Goal: Task Accomplishment & Management: Use online tool/utility

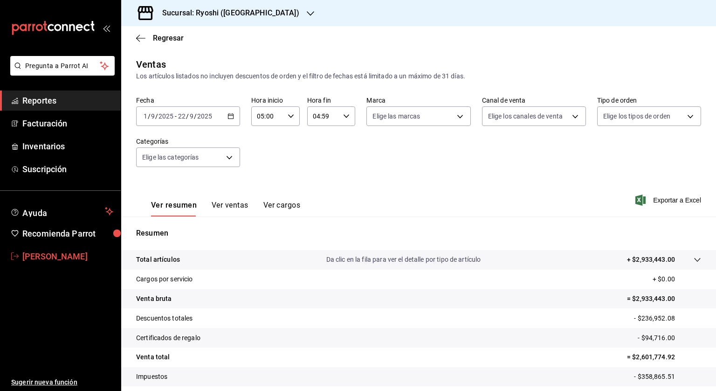
scroll to position [56, 0]
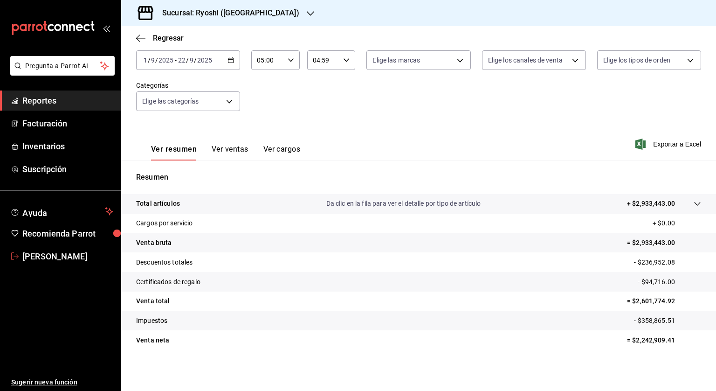
drag, startPoint x: 44, startPoint y: 259, endPoint x: 56, endPoint y: 258, distance: 12.6
click at [44, 259] on span "Angelica Zamudio" at bounding box center [67, 256] width 91 height 13
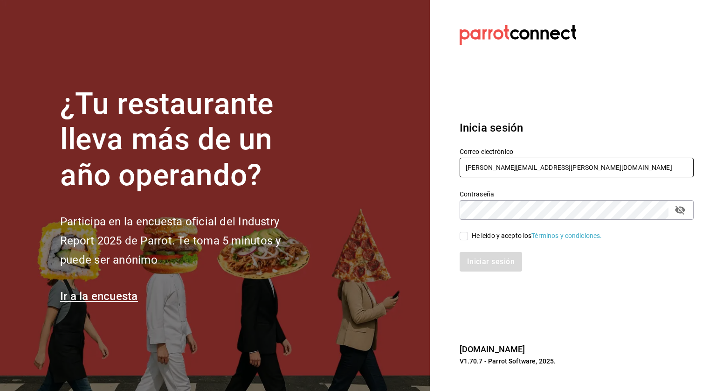
click at [521, 164] on input "[PERSON_NAME][EMAIL_ADDRESS][PERSON_NAME][DOMAIN_NAME]" at bounding box center [577, 168] width 234 height 20
type input "[EMAIL_ADDRESS][PERSON_NAME][DOMAIN_NAME]"
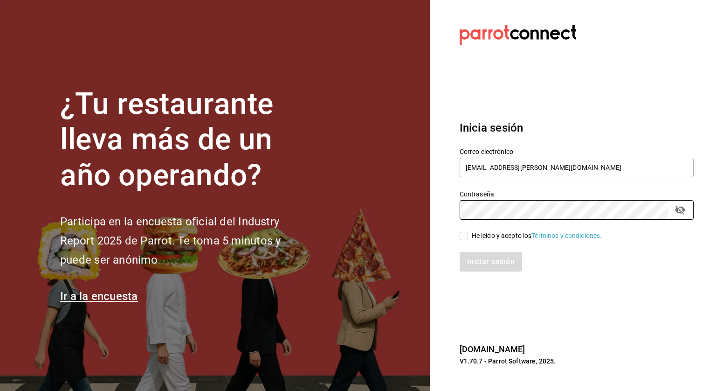
click at [460, 236] on input "He leído y acepto los Términos y condiciones." at bounding box center [464, 236] width 8 height 8
checkbox input "true"
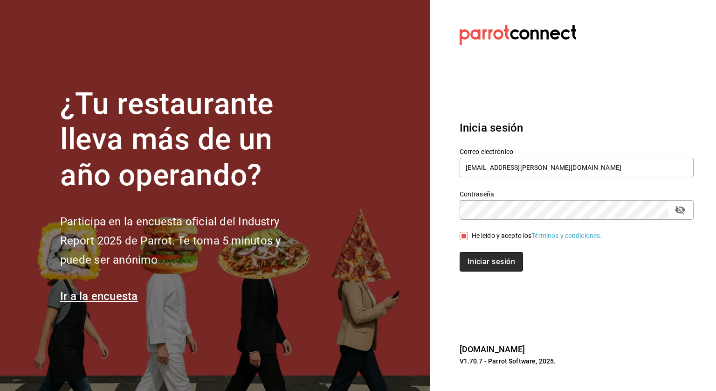
click at [474, 256] on button "Iniciar sesión" at bounding box center [491, 262] width 63 height 20
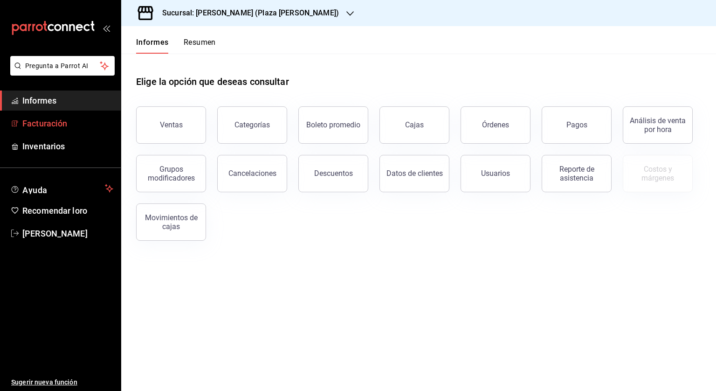
click at [77, 130] on link "Facturación" at bounding box center [60, 123] width 121 height 20
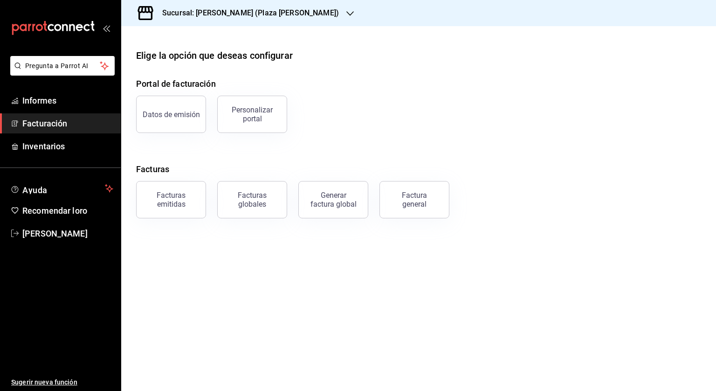
click at [216, 16] on font "Sucursal: [PERSON_NAME] (Plaza [PERSON_NAME])" at bounding box center [250, 12] width 177 height 9
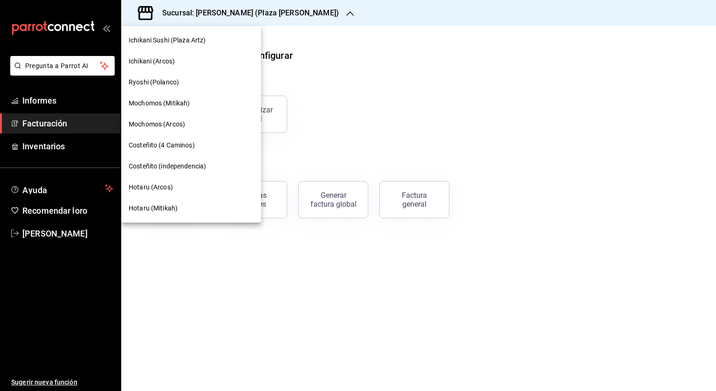
click at [158, 79] on font "Ryoshi (Polanco)" at bounding box center [154, 81] width 50 height 7
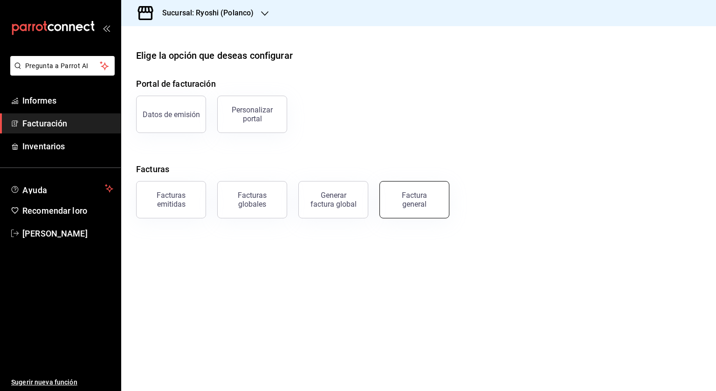
click at [414, 195] on font "Factura general" at bounding box center [414, 200] width 25 height 18
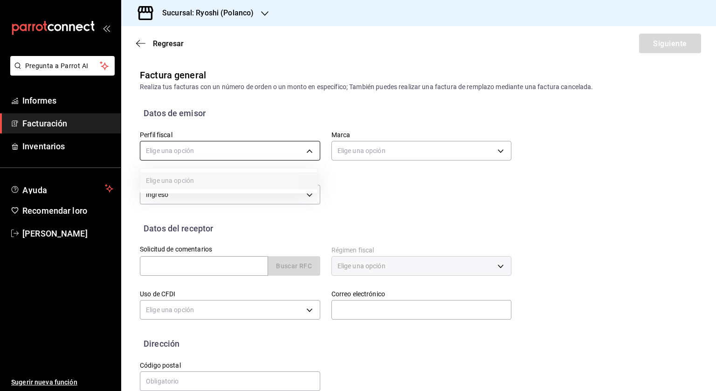
click at [223, 145] on body "Pregunta a Parrot AI Informes Facturación Inventarios Ayuda Recomendar loro [PE…" at bounding box center [358, 195] width 716 height 391
click at [235, 202] on li "[GEOGRAPHIC_DATA]" at bounding box center [228, 199] width 177 height 18
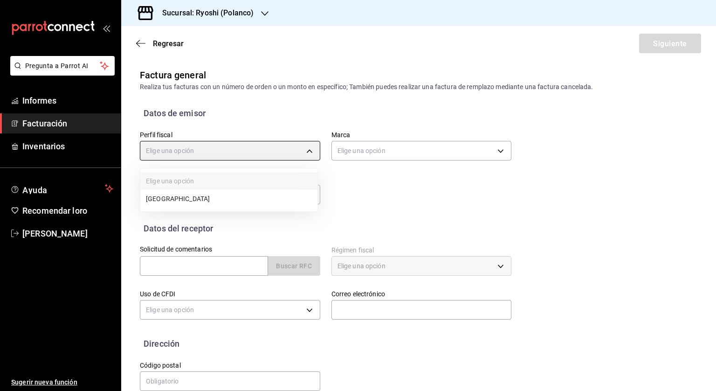
type input "c98cacb0-d3b9-4e39-abbf-ac42bbb95db4"
type input "d1ab8890-ddc3-4d94-b14c-d24ccf3ac2d8"
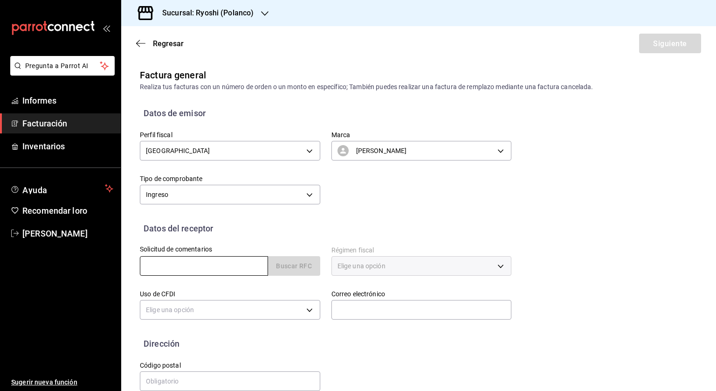
drag, startPoint x: 192, startPoint y: 264, endPoint x: 227, endPoint y: 264, distance: 35.4
click at [192, 264] on input "text" at bounding box center [204, 266] width 128 height 20
paste input "CPA7503043P1"
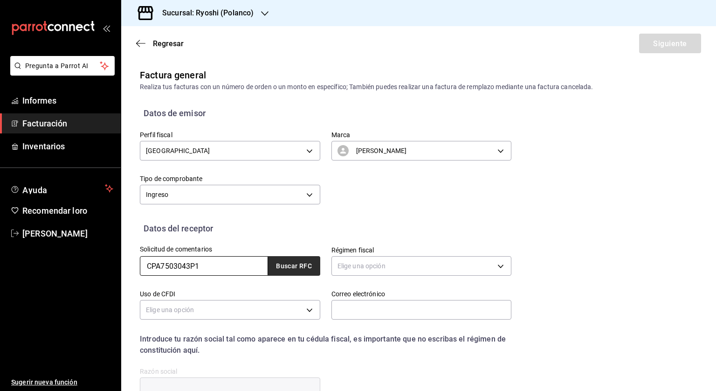
type input "CPA7503043P1"
click at [298, 261] on button "Buscar RFC" at bounding box center [294, 266] width 52 height 20
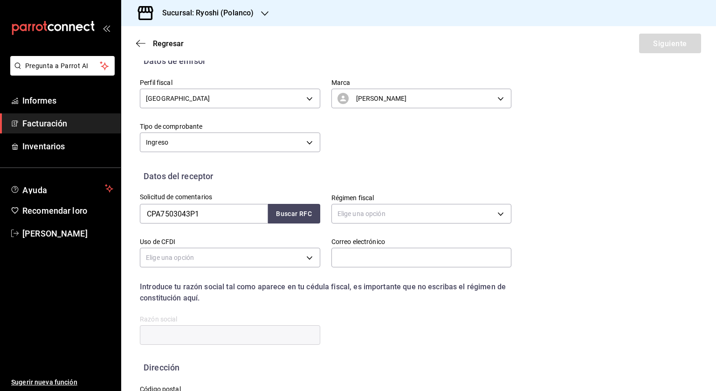
scroll to position [92, 0]
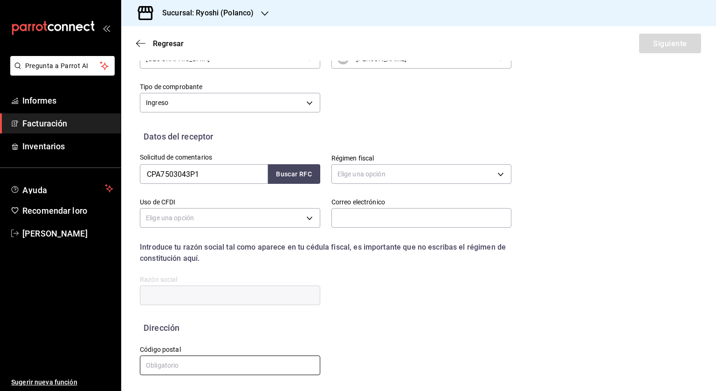
click at [173, 369] on input "text" at bounding box center [230, 365] width 180 height 20
paste input ":3798"
click at [148, 363] on input ":3798" at bounding box center [230, 365] width 180 height 20
click at [228, 334] on div "Código postal 3798 Ingresa un código postal válido" at bounding box center [225, 358] width 192 height 49
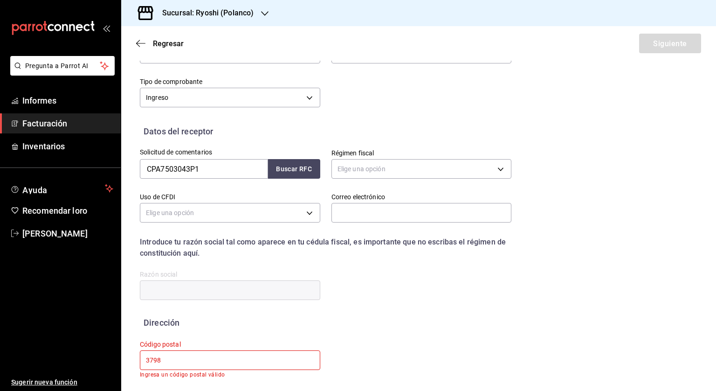
scroll to position [99, 0]
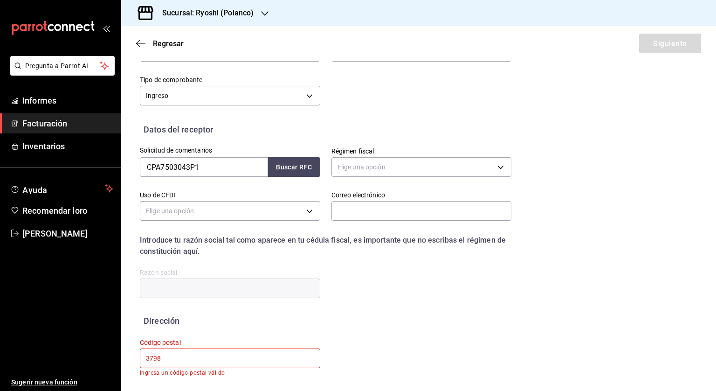
click at [201, 362] on input "3798" at bounding box center [230, 358] width 180 height 20
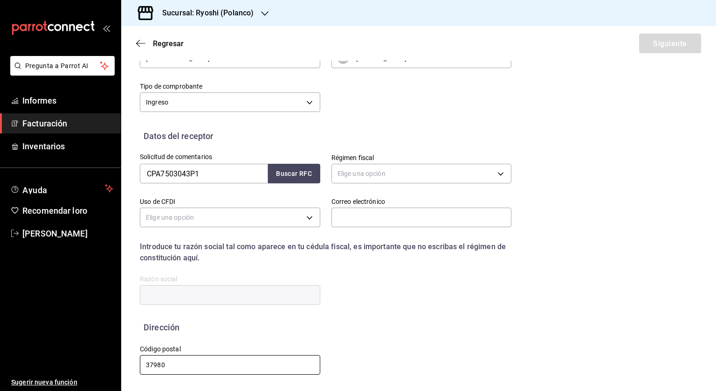
scroll to position [92, 0]
type input "37980"
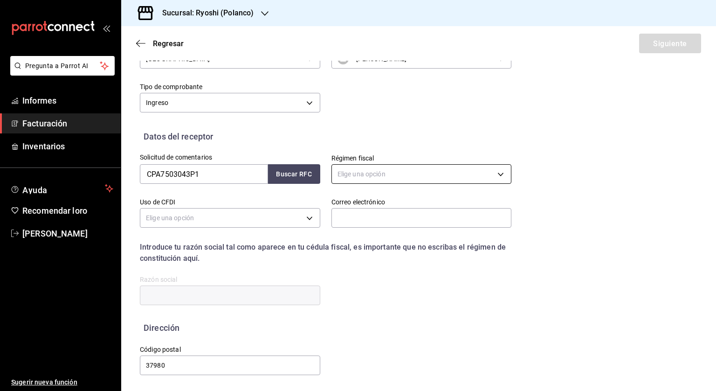
click at [385, 177] on body "Pregunta a Parrot AI Informes Facturación Inventarios Ayuda Recomendar loro [PE…" at bounding box center [358, 195] width 716 height 391
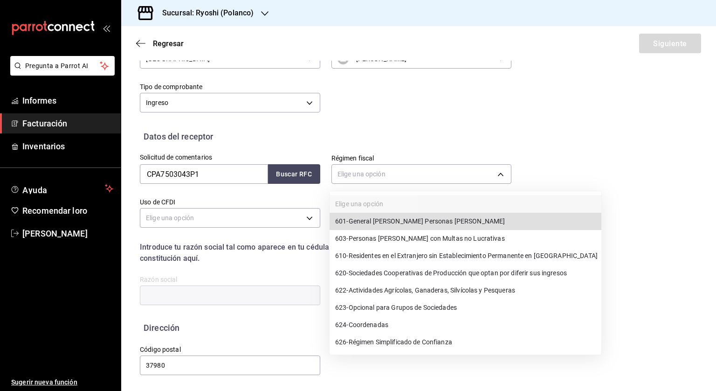
click at [440, 218] on font "General [PERSON_NAME] Personas [PERSON_NAME]" at bounding box center [427, 220] width 157 height 7
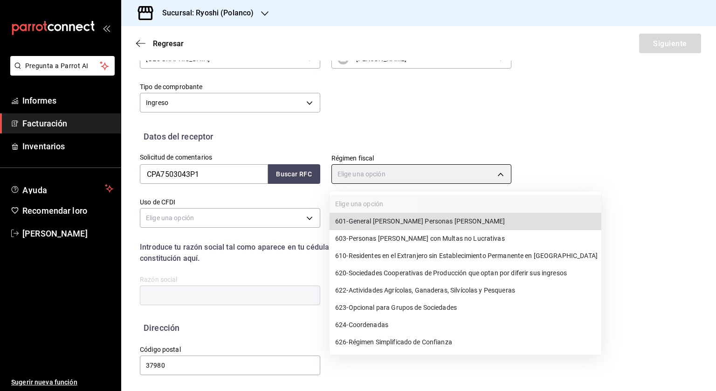
type input "601"
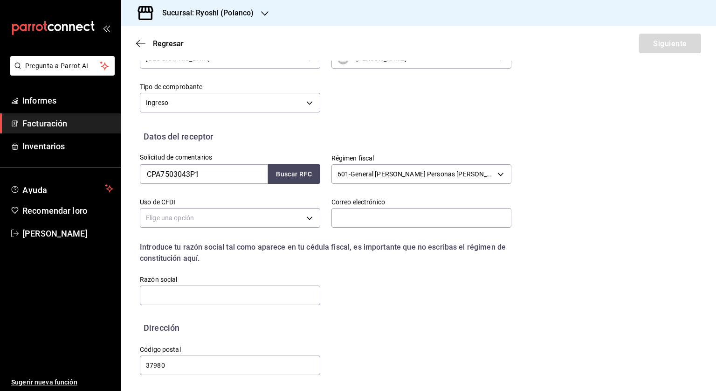
click at [164, 206] on div "Elige una opción" at bounding box center [230, 216] width 180 height 25
click at [163, 208] on body "Pregunta a Parrot AI Informes Facturación Inventarios Ayuda Recomendar loro [PE…" at bounding box center [358, 195] width 716 height 391
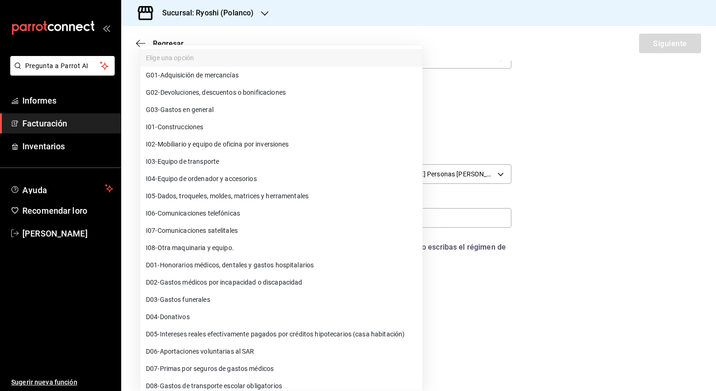
click at [169, 107] on font "Gastos en general" at bounding box center [186, 109] width 53 height 7
type input "G03"
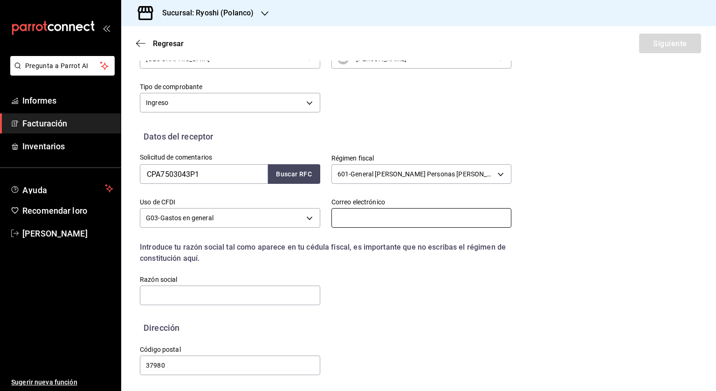
click at [352, 216] on input "text" at bounding box center [421, 218] width 180 height 20
type input "[PERSON_NAME][EMAIL_ADDRESS][PERSON_NAME][DOMAIN_NAME]"
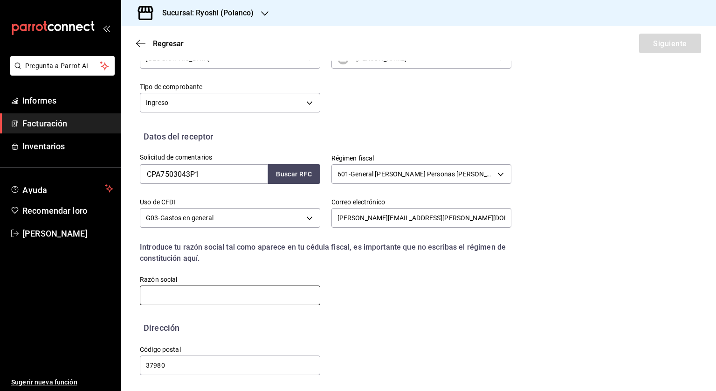
click at [181, 294] on input "text" at bounding box center [230, 295] width 180 height 20
paste input "COLGATE PALMOLIVE"
type input "COLGATE PALMOLIVE"
click at [659, 44] on font "Siguiente" at bounding box center [670, 43] width 34 height 9
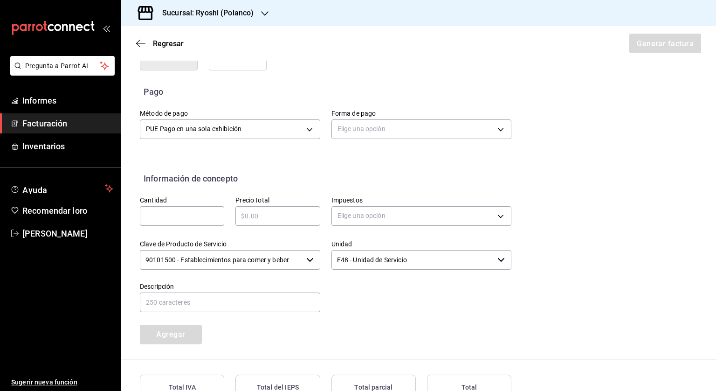
scroll to position [278, 0]
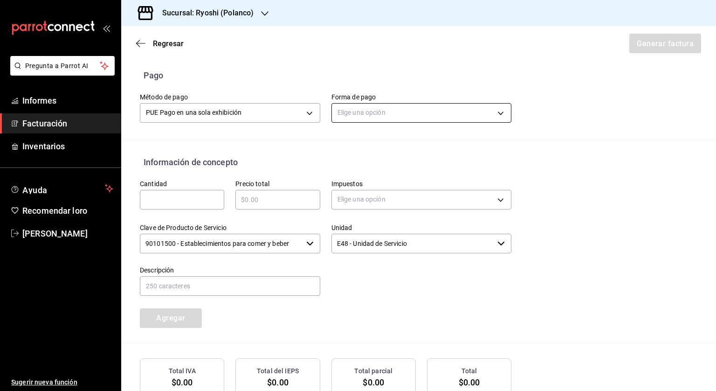
click at [368, 110] on body "Pregunta a Parrot AI Informes Facturación Inventarios Ayuda Recomendar loro [PE…" at bounding box center [358, 195] width 716 height 391
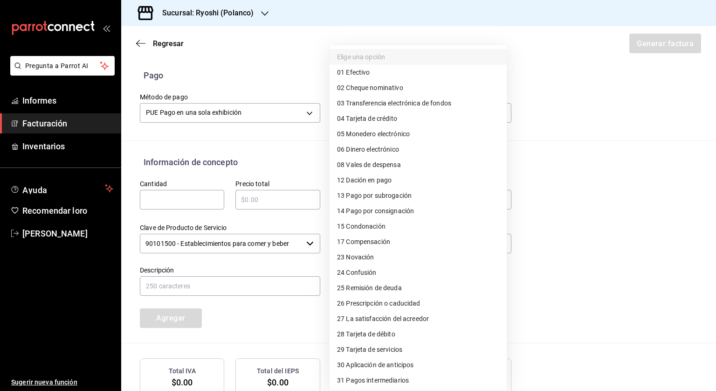
click at [386, 120] on font "Tarjeta de crédito" at bounding box center [371, 118] width 51 height 7
type input "04"
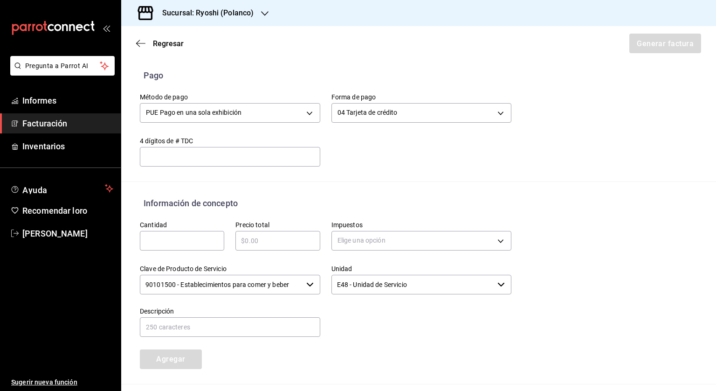
click at [266, 237] on input "text" at bounding box center [277, 240] width 84 height 11
click at [207, 246] on div "​" at bounding box center [182, 241] width 84 height 20
click at [162, 242] on input "text" at bounding box center [182, 240] width 84 height 11
type input "1"
click at [262, 237] on input "text" at bounding box center [277, 240] width 84 height 11
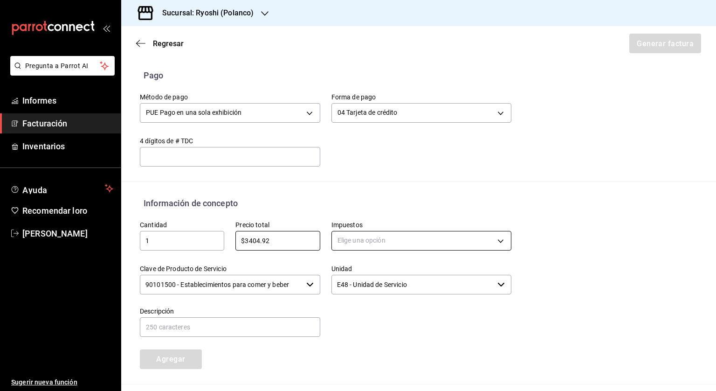
type input "$3404.92"
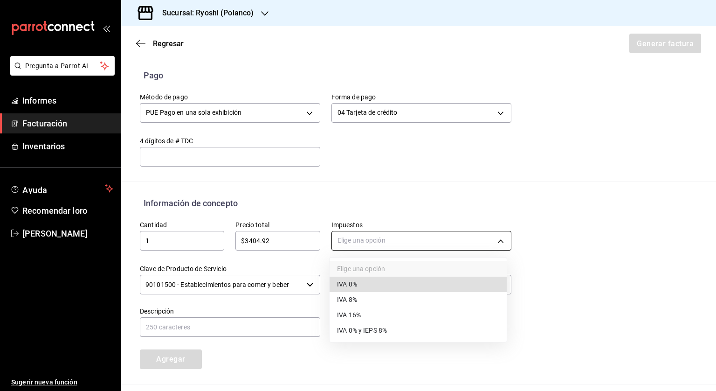
click at [338, 236] on body "Pregunta a Parrot AI Informes Facturación Inventarios Ayuda Recomendar loro [PE…" at bounding box center [358, 195] width 716 height 391
click at [353, 312] on font "IVA 16%" at bounding box center [349, 314] width 24 height 7
type input "IVA_16"
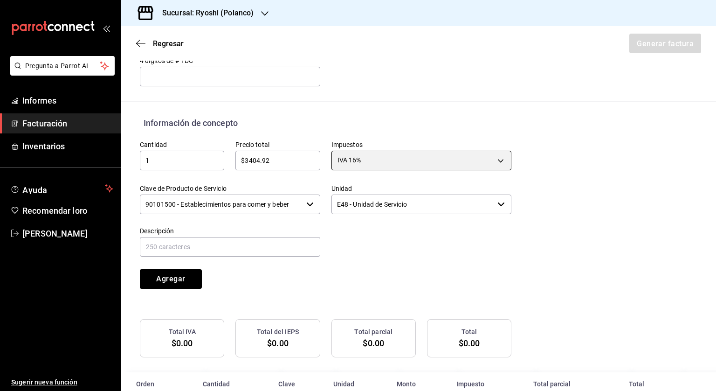
scroll to position [371, 0]
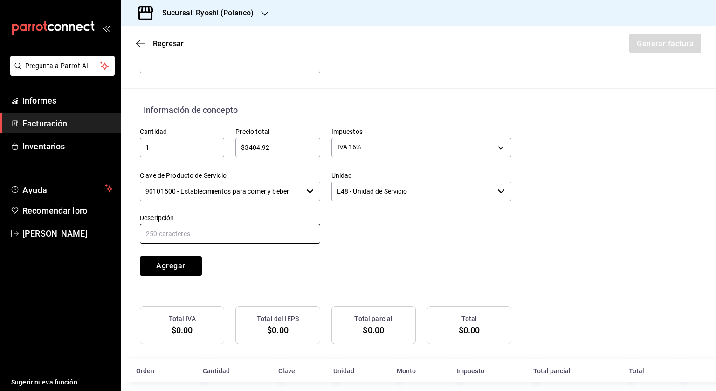
click at [222, 231] on input "text" at bounding box center [230, 234] width 180 height 20
click at [273, 232] on input "Consumo de alimentos y bebidas del día [DATE]" at bounding box center [230, 234] width 180 height 20
type input "Consumo de alimentos y bebidas del día [DATE]"
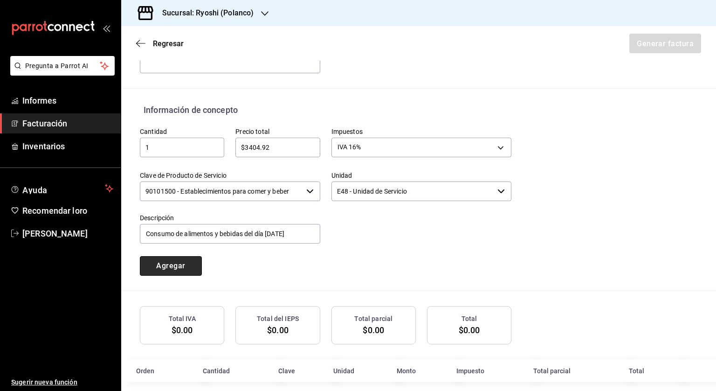
click at [185, 269] on button "Agregar" at bounding box center [171, 266] width 62 height 20
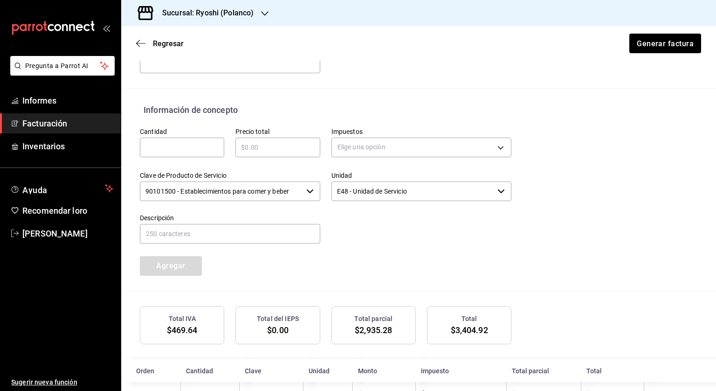
scroll to position [405, 0]
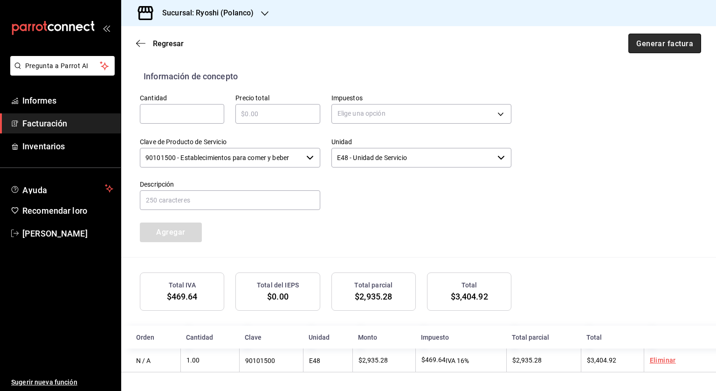
click at [636, 41] on font "Generar factura" at bounding box center [664, 43] width 57 height 9
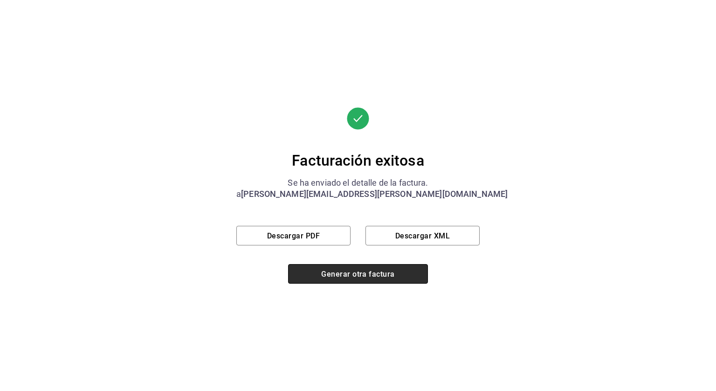
click at [346, 276] on font "Generar otra factura" at bounding box center [357, 273] width 73 height 9
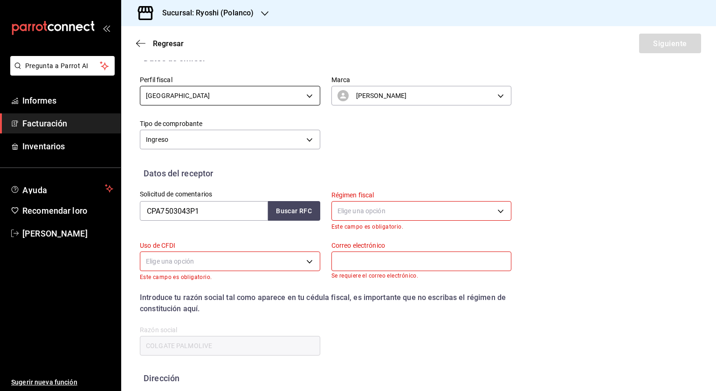
scroll to position [112, 0]
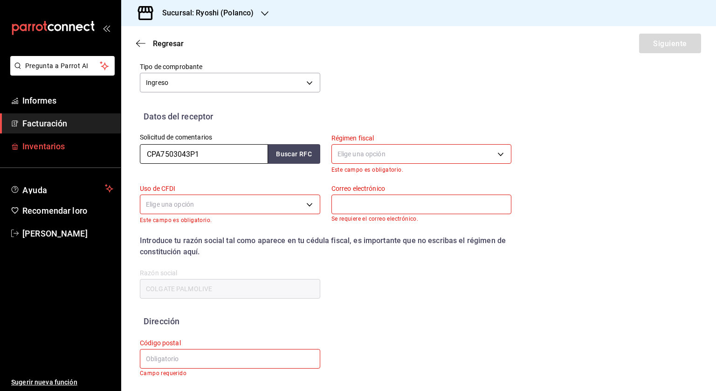
drag, startPoint x: 223, startPoint y: 152, endPoint x: 101, endPoint y: 153, distance: 121.6
click at [101, 153] on div "Pregunta a Parrot AI Informes Facturación Inventarios Ayuda Recomendar loro [PE…" at bounding box center [358, 195] width 716 height 391
paste input "AM0007314M8"
type input "CAM0007314M8"
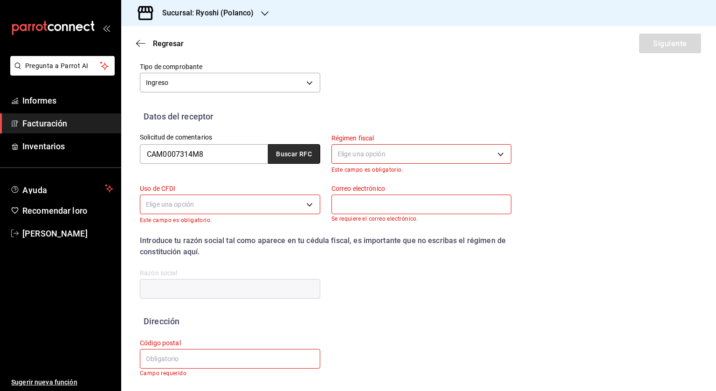
click at [293, 153] on font "Buscar RFC" at bounding box center [294, 154] width 36 height 7
type input "601"
type input "G03"
type input "[PERSON_NAME][EMAIL_ADDRESS][PERSON_NAME][DOMAIN_NAME]"
type input "25260"
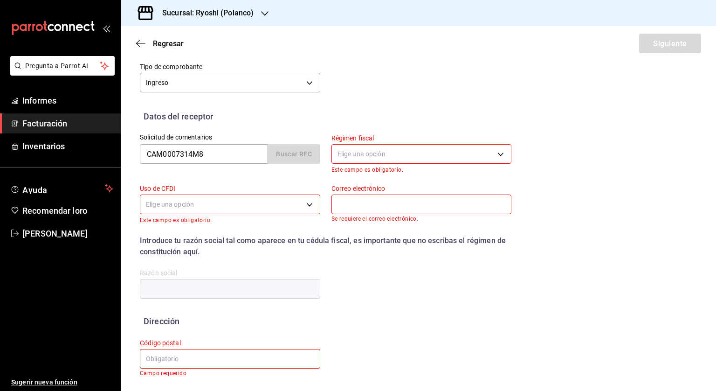
type input "CALENTADORES DE AMERICA"
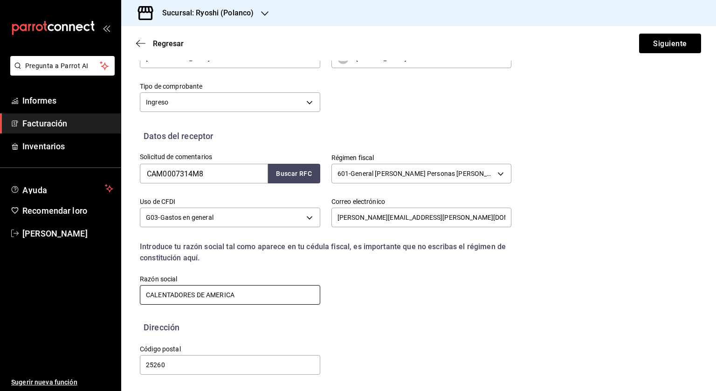
scroll to position [92, 0]
drag, startPoint x: 202, startPoint y: 361, endPoint x: 96, endPoint y: 352, distance: 106.2
click at [96, 352] on div "Pregunta a Parrot AI Informes Facturación Inventarios Ayuda Recomendar loro [PE…" at bounding box center [358, 195] width 716 height 391
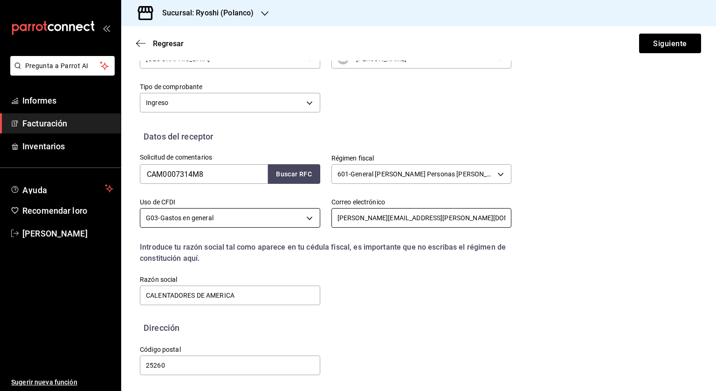
drag, startPoint x: 448, startPoint y: 218, endPoint x: 316, endPoint y: 211, distance: 132.1
click at [316, 211] on div "Solicitud de comentarios CAM0007314M8 Buscar RFC Régimen fiscal 601 - General […" at bounding box center [320, 225] width 383 height 164
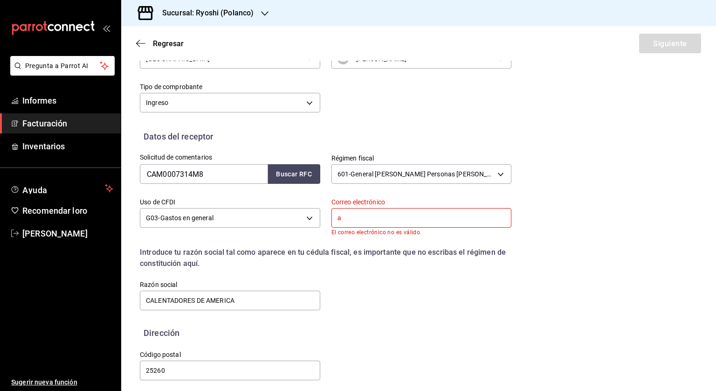
type input "[PERSON_NAME][EMAIL_ADDRESS][PERSON_NAME][DOMAIN_NAME]"
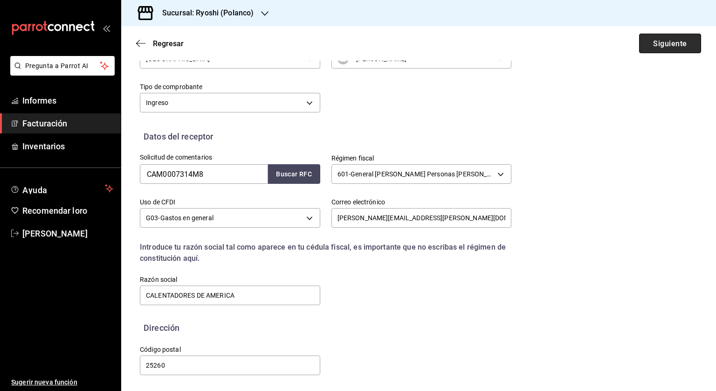
click at [658, 39] on button "Siguiente" at bounding box center [670, 44] width 62 height 20
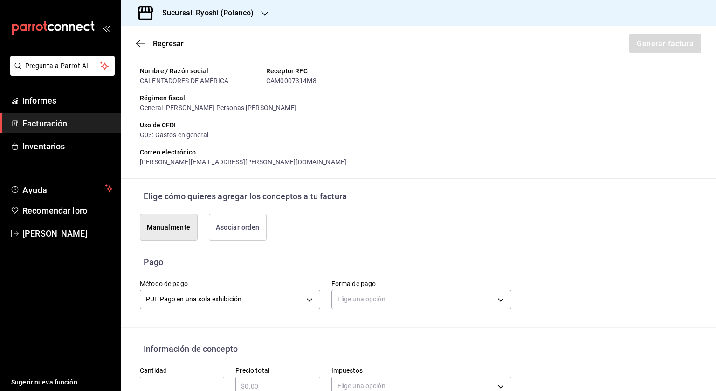
scroll to position [278, 0]
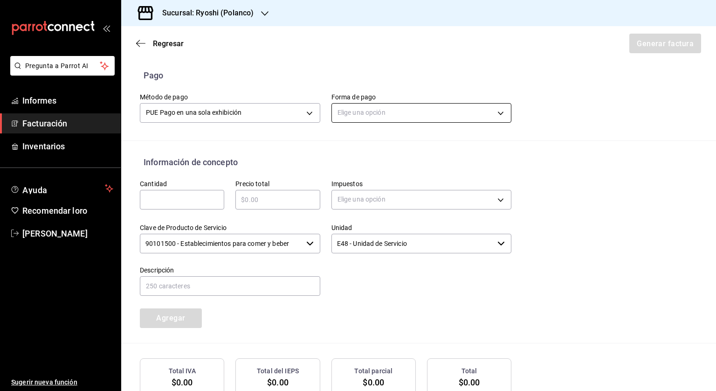
click at [416, 111] on body "Pregunta a Parrot AI Informes Facturación Inventarios Ayuda Recomendar loro [PE…" at bounding box center [358, 195] width 716 height 391
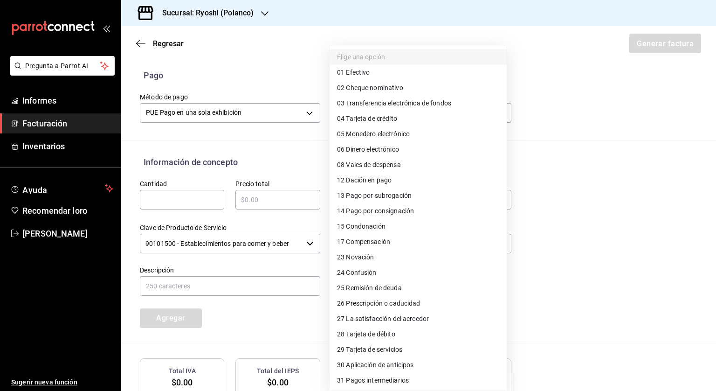
click at [392, 117] on font "Tarjeta de crédito" at bounding box center [371, 118] width 51 height 7
type input "04"
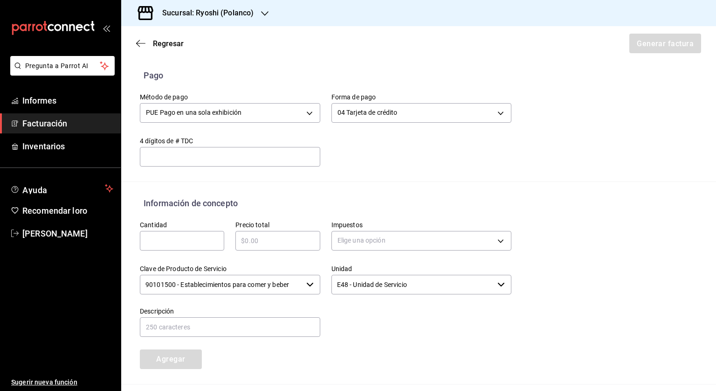
click at [170, 241] on input "text" at bounding box center [182, 240] width 84 height 11
type input "1"
click at [269, 233] on div "​" at bounding box center [277, 241] width 84 height 20
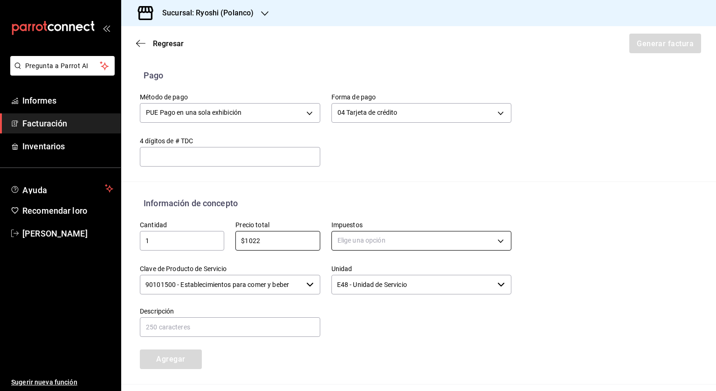
type input "$1022"
click at [410, 236] on body "Pregunta a Parrot AI Informes Facturación Inventarios Ayuda Recomendar loro [PE…" at bounding box center [358, 195] width 716 height 391
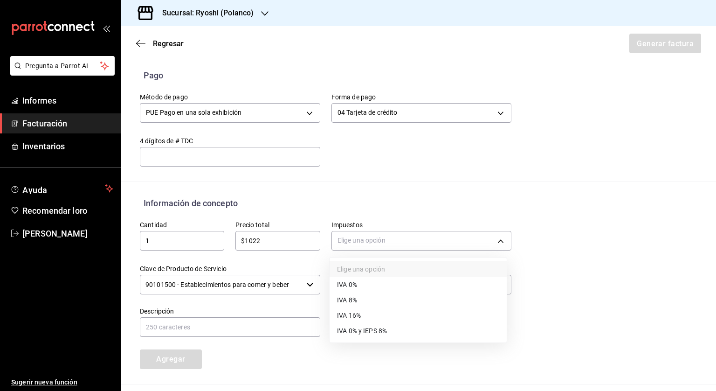
click at [373, 313] on li "IVA 16%" at bounding box center [418, 315] width 177 height 15
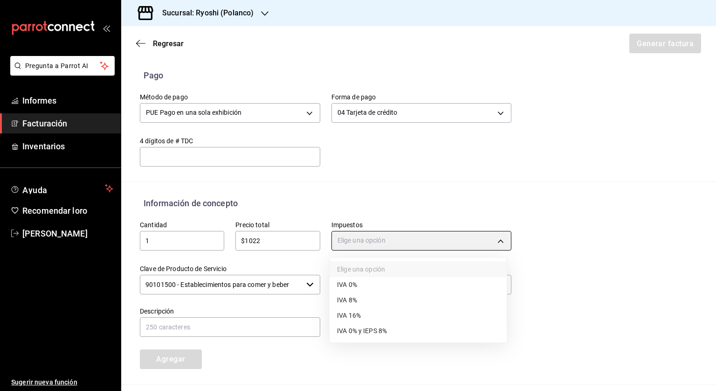
type input "IVA_16"
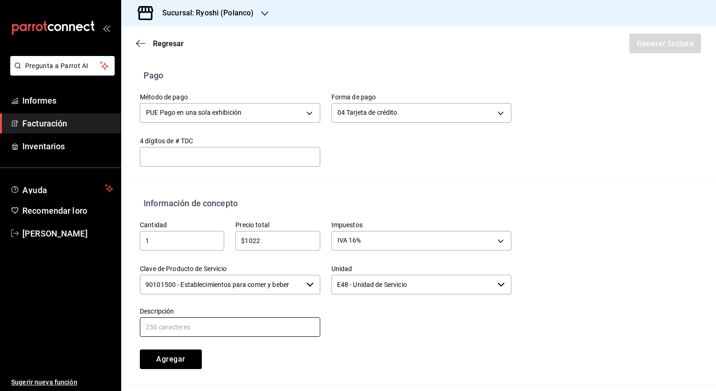
drag, startPoint x: 295, startPoint y: 323, endPoint x: 289, endPoint y: 328, distance: 7.3
click at [295, 323] on input "text" at bounding box center [230, 327] width 180 height 20
click at [282, 327] on input "Consumo de alimentos y bebidas del día [DATE]" at bounding box center [230, 327] width 180 height 20
type input "Consumo de alimentos y bebidas [DATE]"
click at [161, 358] on font "Agregar" at bounding box center [170, 358] width 29 height 9
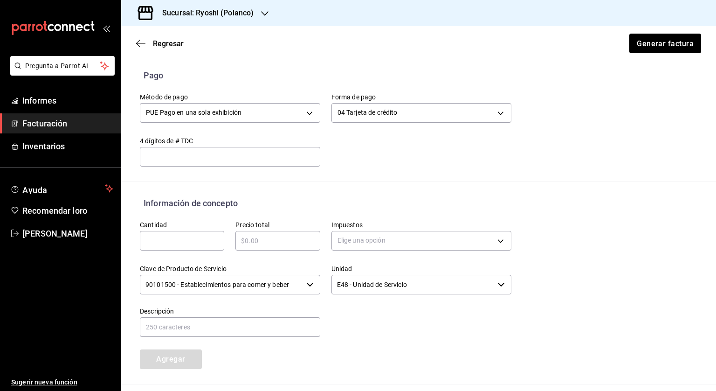
scroll to position [405, 0]
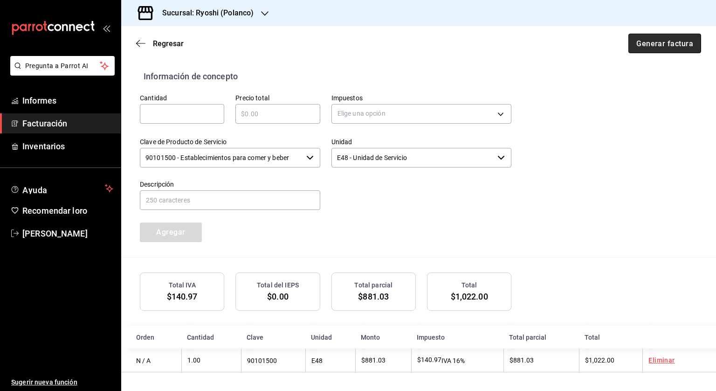
click at [643, 42] on font "Generar factura" at bounding box center [664, 43] width 57 height 9
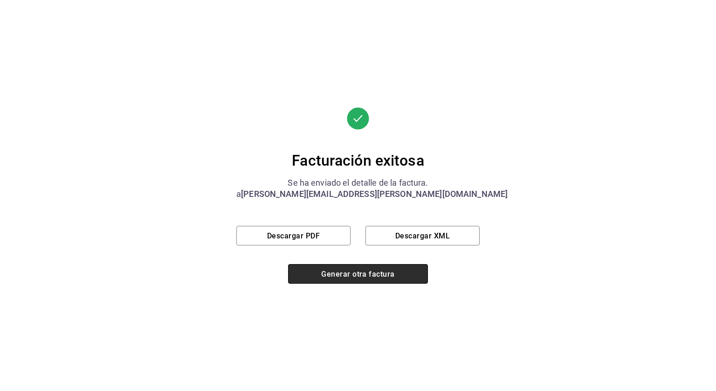
click at [393, 274] on font "Generar otra factura" at bounding box center [357, 273] width 73 height 9
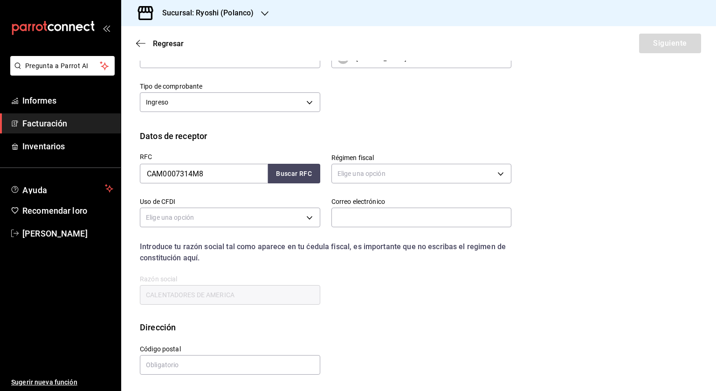
scroll to position [16, 0]
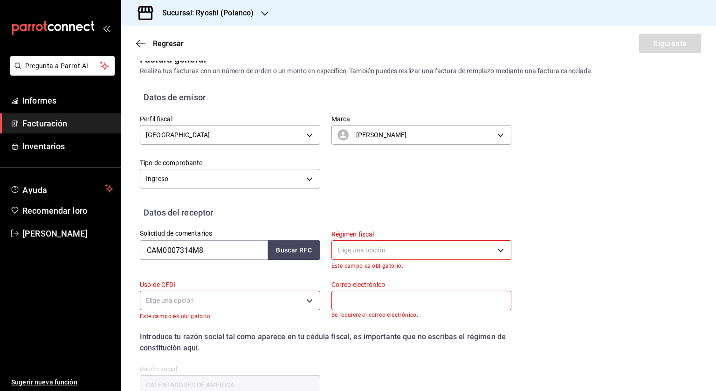
click at [185, 8] on font "Sucursal: Ryoshi (Polanco)" at bounding box center [207, 12] width 91 height 9
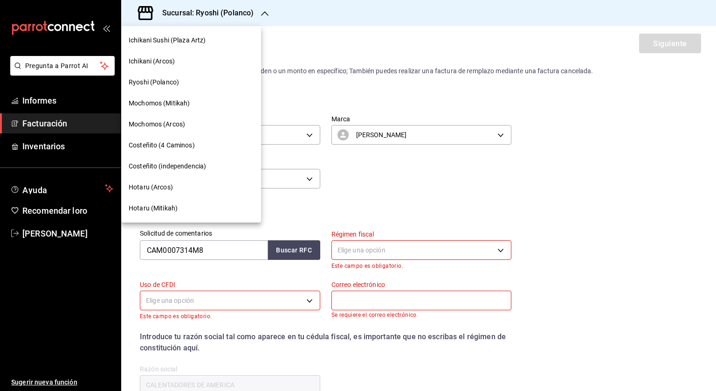
click at [155, 186] on font "Hotaru (Arcos)" at bounding box center [151, 186] width 44 height 7
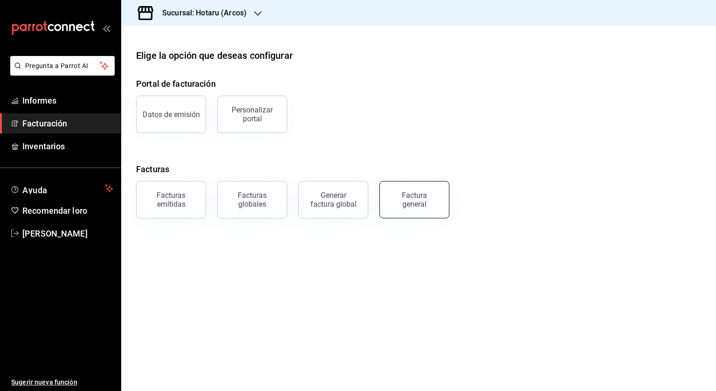
click at [412, 185] on button "Factura general" at bounding box center [414, 199] width 70 height 37
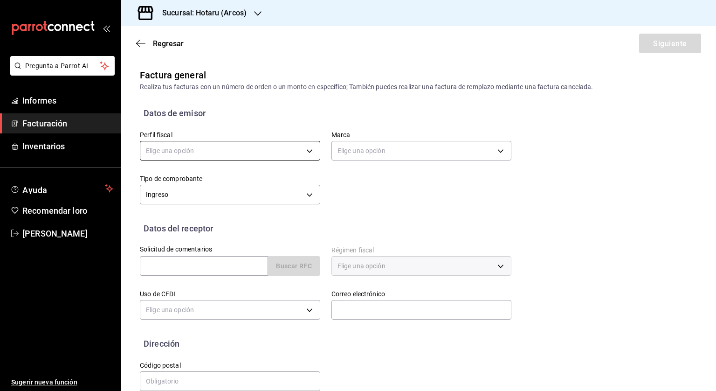
click at [180, 150] on body "Pregunta a Parrot AI Informes Facturación Inventarios Ayuda Recomendar loro [PE…" at bounding box center [358, 195] width 716 height 391
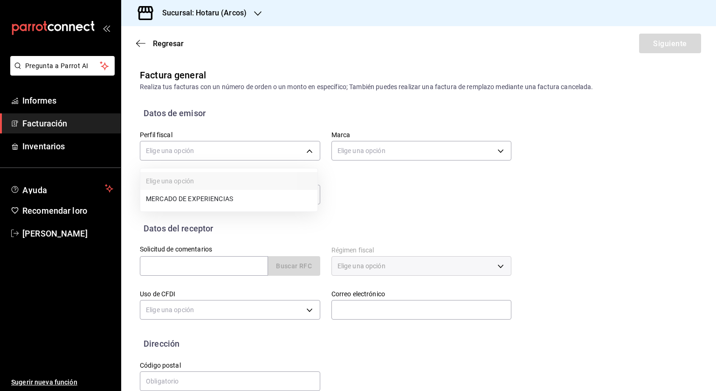
click at [180, 197] on font "MERCADO DE EXPERIENCIAS" at bounding box center [189, 198] width 87 height 7
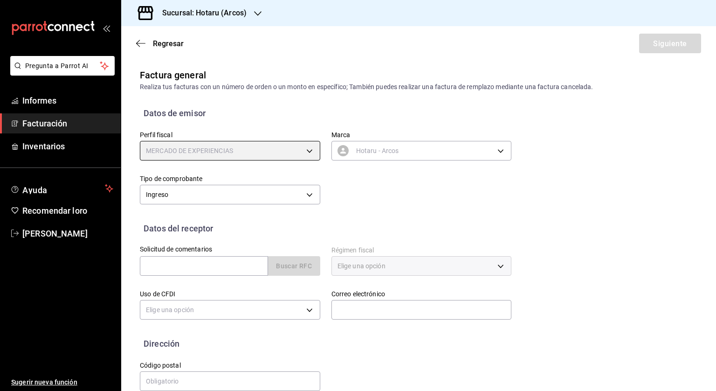
type input "020db070-9405-4ee8-8d9e-32465de2f699"
type input "63fd3758-a1b5-4c03-9065-df3279ac1636"
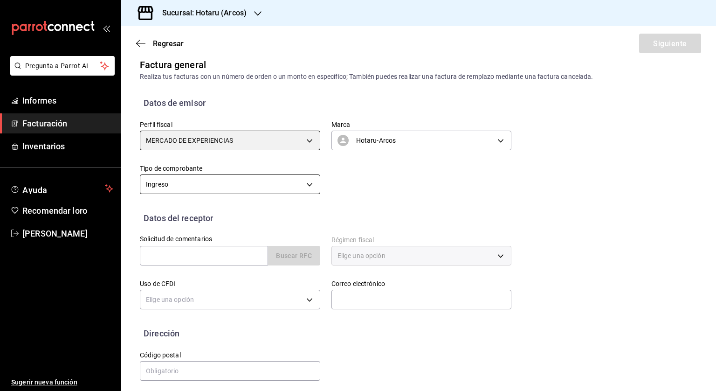
scroll to position [16, 0]
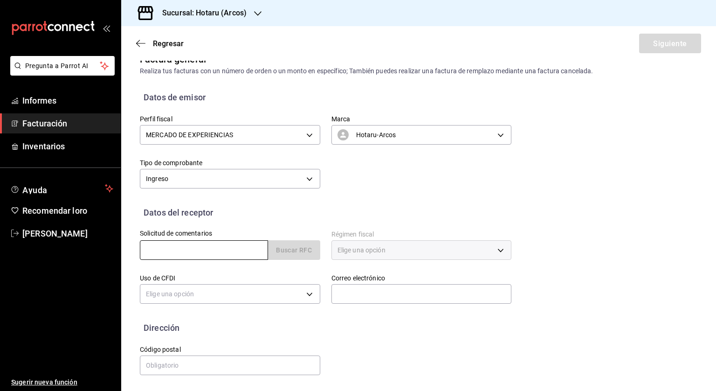
click at [220, 248] on input "text" at bounding box center [204, 250] width 128 height 20
paste input "LME0504155P5"
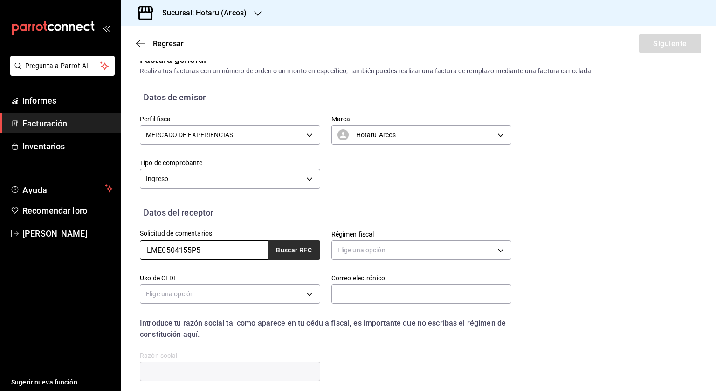
type input "LME0504155P5"
click at [303, 255] on button "Buscar RFC" at bounding box center [294, 250] width 52 height 20
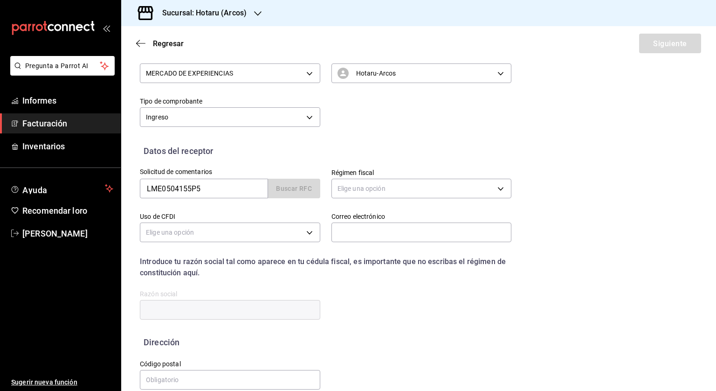
scroll to position [92, 0]
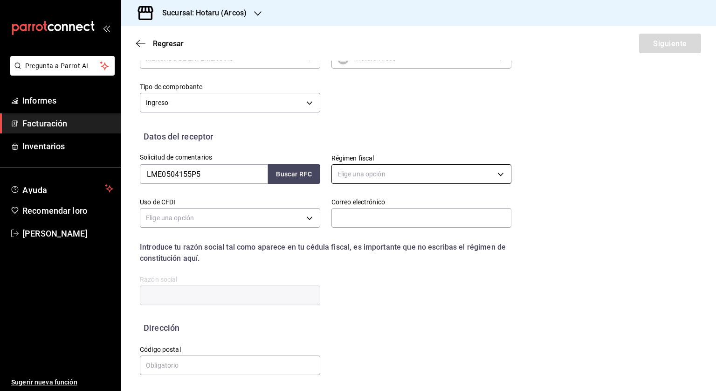
click at [356, 173] on body "Pregunta a Parrot AI Informes Facturación Inventarios Ayuda Recomendar loro [PE…" at bounding box center [358, 195] width 716 height 391
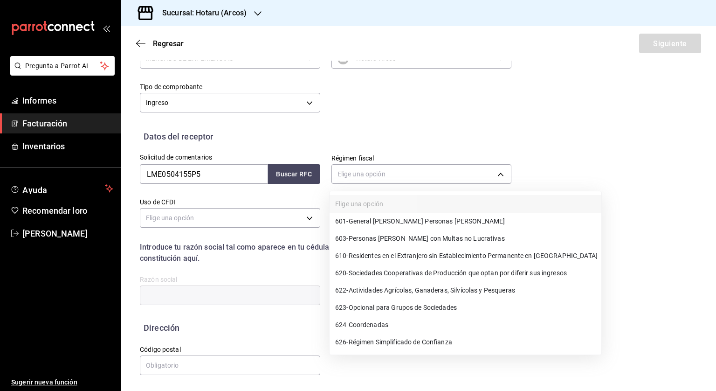
click at [408, 222] on font "General [PERSON_NAME] Personas [PERSON_NAME]" at bounding box center [427, 220] width 157 height 7
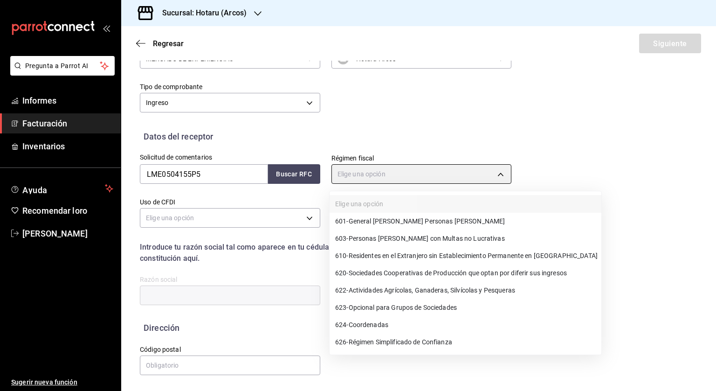
type input "601"
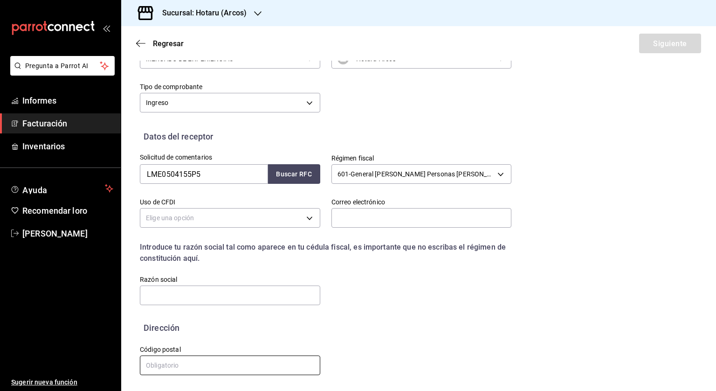
click at [185, 365] on input "text" at bounding box center [230, 365] width 180 height 20
paste input "54060"
type input "54060"
click at [171, 293] on input "text" at bounding box center [230, 295] width 180 height 20
paste input "LETSAC [GEOGRAPHIC_DATA]"
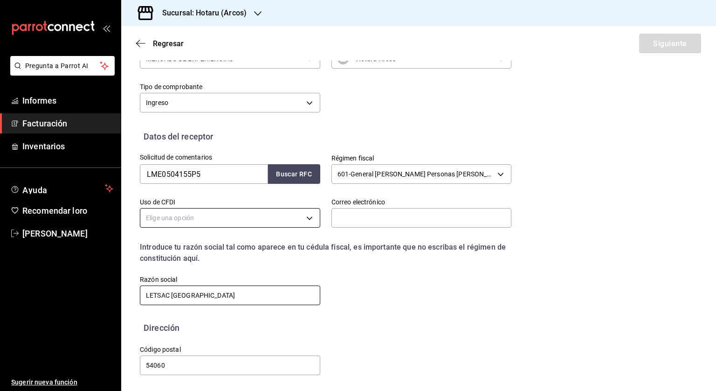
type input "LETSAC [GEOGRAPHIC_DATA]"
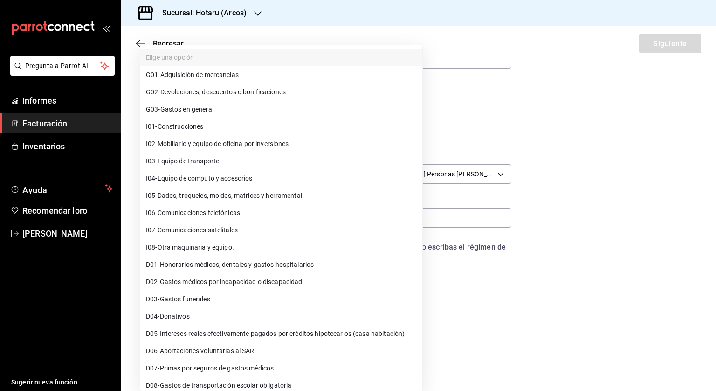
click at [161, 220] on body "Pregunta a Parrot AI Informes Facturación Inventarios Ayuda Recomendar loro [PE…" at bounding box center [358, 195] width 716 height 391
click at [176, 107] on font "Gastos en general" at bounding box center [186, 109] width 53 height 7
type input "G03"
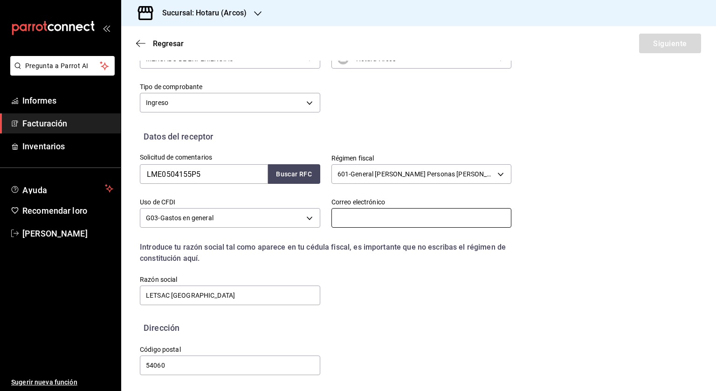
click at [363, 215] on input "text" at bounding box center [421, 218] width 180 height 20
type input "[PERSON_NAME][EMAIL_ADDRESS][PERSON_NAME][DOMAIN_NAME]"
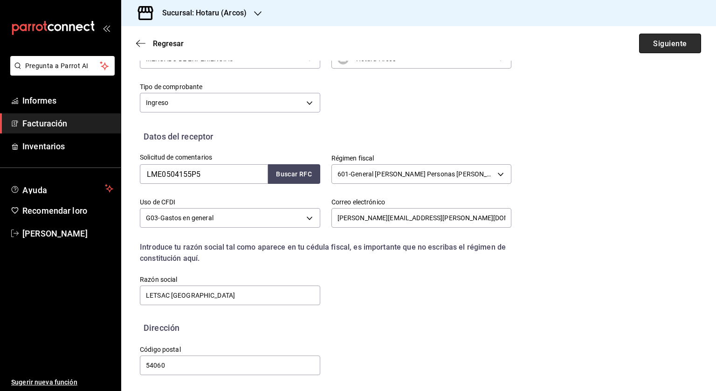
click at [653, 46] on font "Siguiente" at bounding box center [670, 43] width 34 height 9
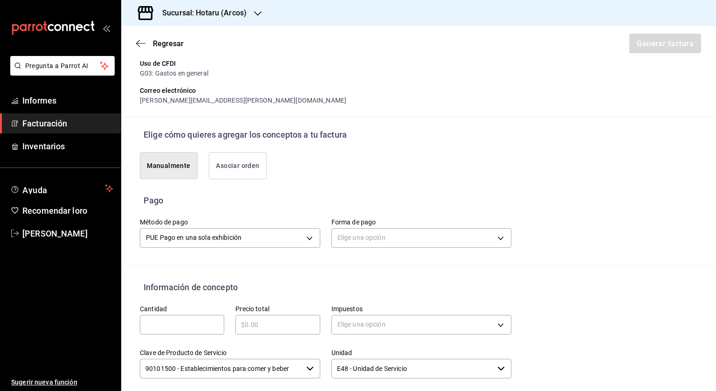
scroll to position [325, 0]
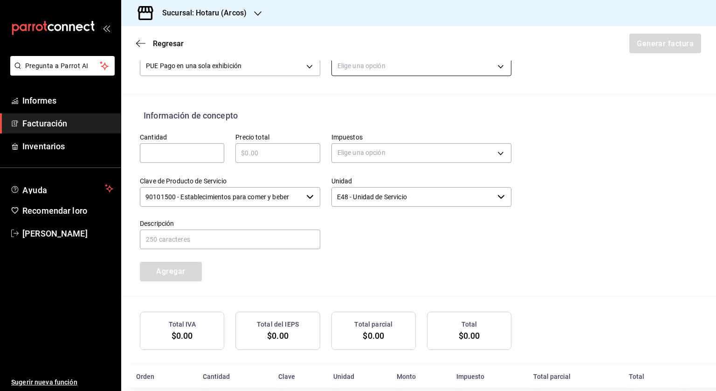
click at [382, 70] on body "Pregunta a Parrot AI Informes Facturación Inventarios Ayuda Recomendar loro [PE…" at bounding box center [358, 195] width 716 height 391
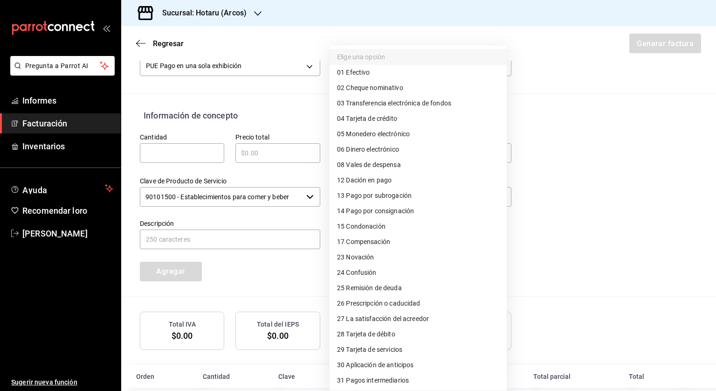
click at [371, 118] on font "Tarjeta de crédito" at bounding box center [371, 118] width 51 height 7
type input "04"
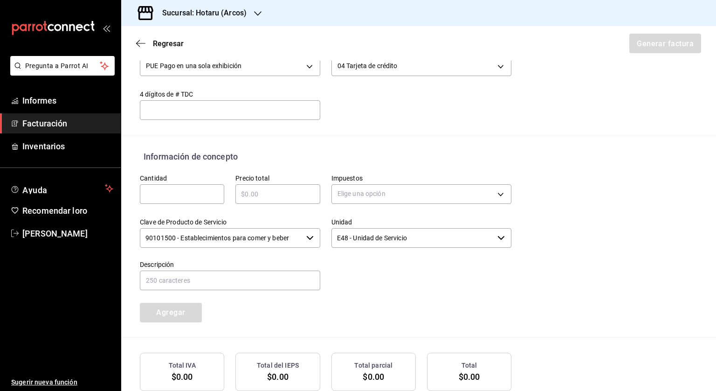
click at [191, 195] on input "text" at bounding box center [182, 193] width 84 height 11
type input "1"
click at [245, 195] on input "text" at bounding box center [277, 193] width 84 height 11
type input "$8038"
click at [405, 189] on body "Pregunta a Parrot AI Informes Facturación Inventarios Ayuda Recomendar loro [PE…" at bounding box center [358, 195] width 716 height 391
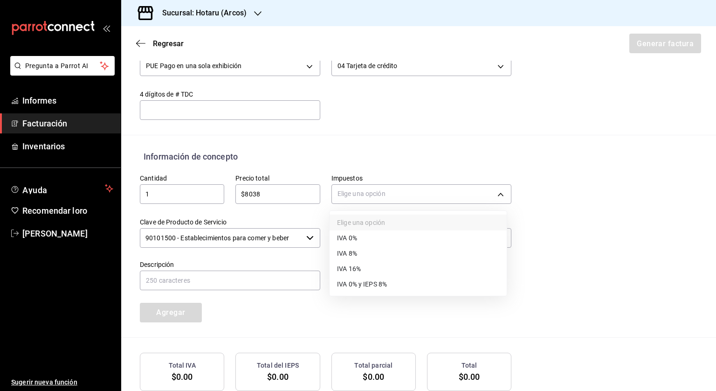
click at [363, 268] on li "IVA 16%" at bounding box center [418, 268] width 177 height 15
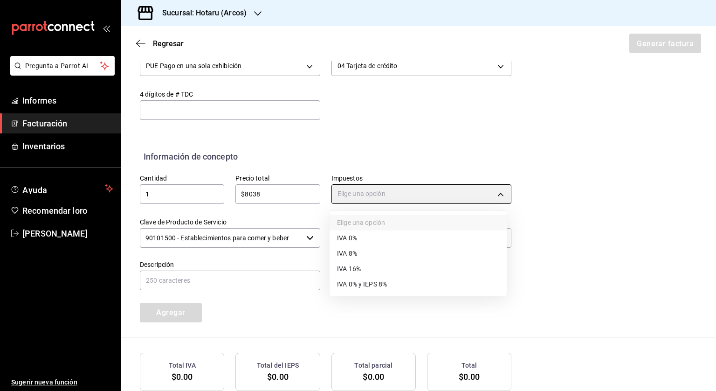
type input "IVA_16"
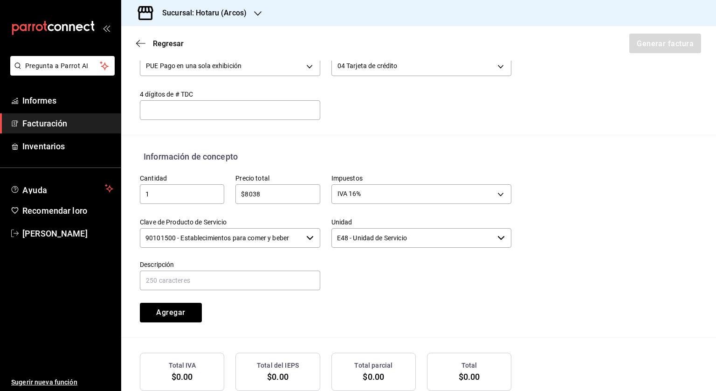
click at [270, 292] on div "Cantidad 1 ​ Precio total $8038 ​ Impuestos IVA 16% IVA_16 Clave de Producto de…" at bounding box center [320, 242] width 383 height 159
click at [272, 286] on input "text" at bounding box center [230, 280] width 180 height 20
type input "Consumo de alimentos y bebidas"
drag, startPoint x: 233, startPoint y: 339, endPoint x: 213, endPoint y: 329, distance: 22.9
click at [233, 339] on div "Emisor Perfil fiscal MERCADO DE EXPERIENCIAS Tipo de comprobante Ingreso Recept…" at bounding box center [418, 85] width 595 height 685
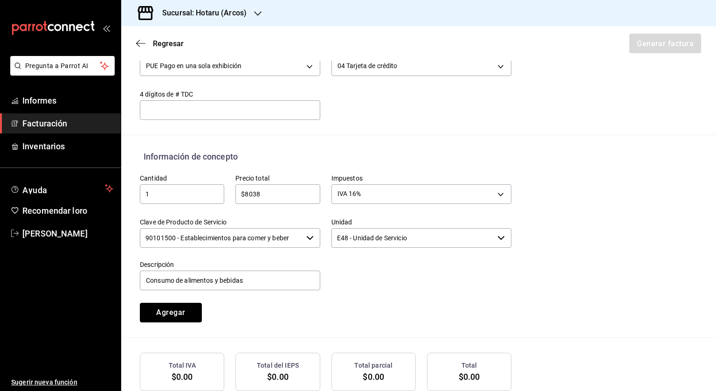
drag, startPoint x: 172, startPoint y: 317, endPoint x: 190, endPoint y: 310, distance: 19.0
click at [172, 316] on button "Agregar" at bounding box center [171, 312] width 62 height 20
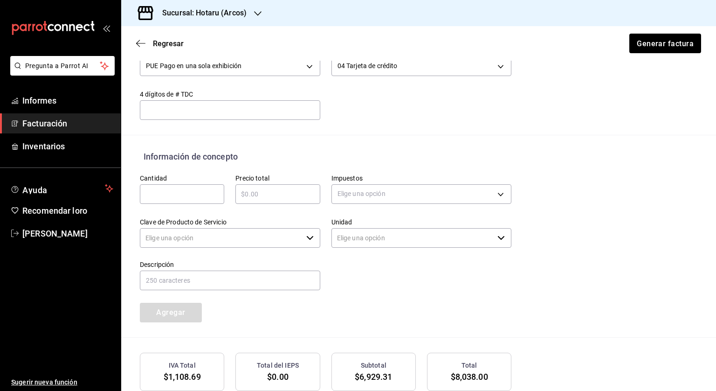
type input "90101500 - Establecimientos para comer y beber"
type input "E48 - Unidad de Servicio"
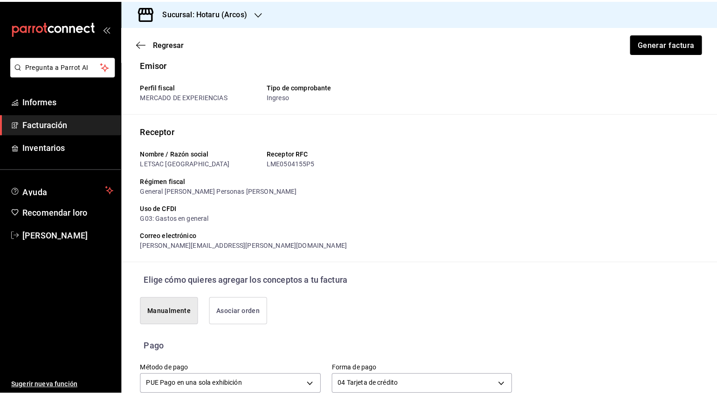
scroll to position [0, 0]
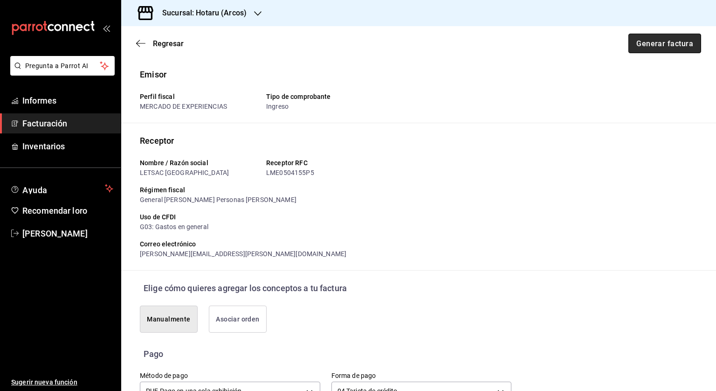
click at [651, 43] on font "Generar factura" at bounding box center [664, 43] width 57 height 9
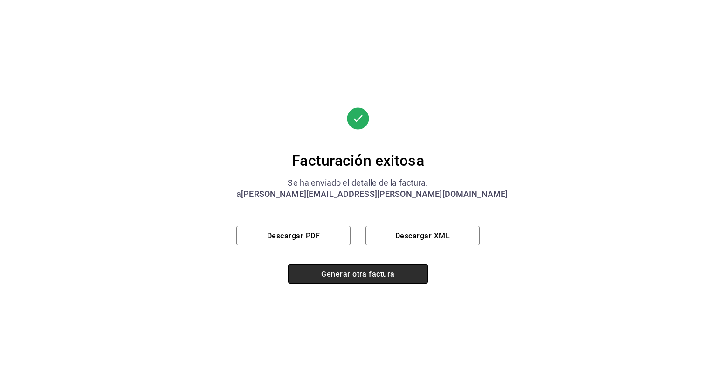
click at [360, 272] on font "Generar otra factura" at bounding box center [357, 273] width 73 height 9
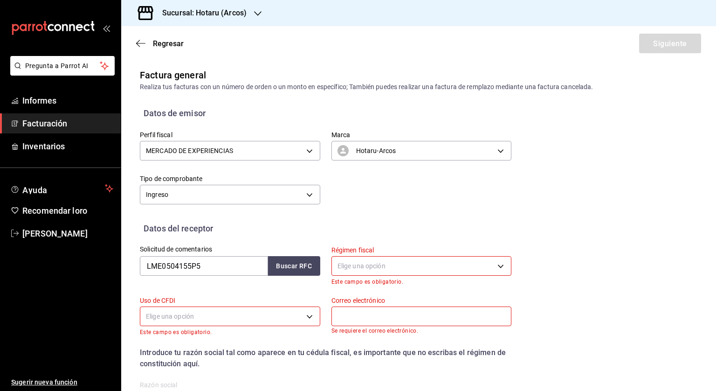
click at [36, 231] on font "[PERSON_NAME]" at bounding box center [54, 233] width 65 height 10
